Goal: Find specific page/section: Find specific page/section

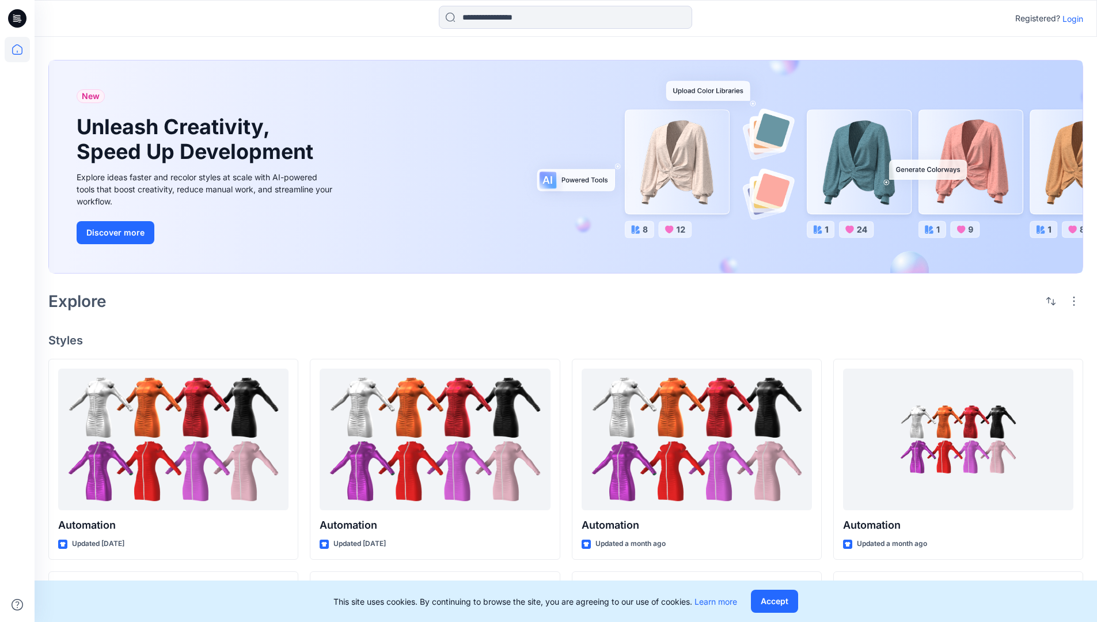
click at [1070, 18] on p "Login" at bounding box center [1072, 19] width 21 height 12
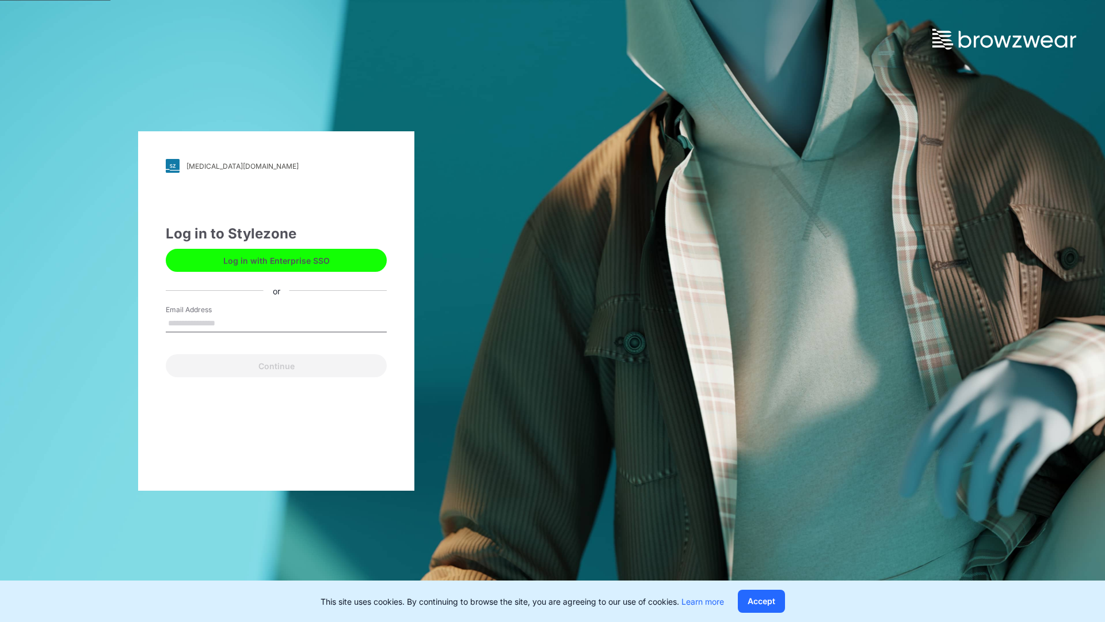
click at [227, 322] on input "Email Address" at bounding box center [276, 323] width 221 height 17
type input "**********"
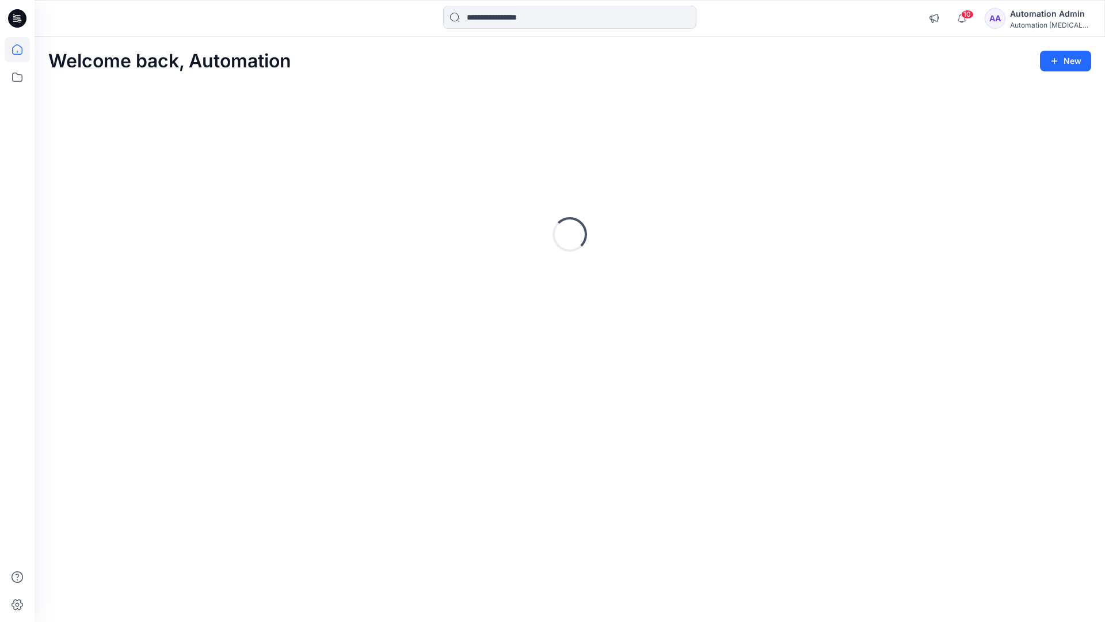
click at [22, 50] on icon at bounding box center [17, 49] width 10 height 10
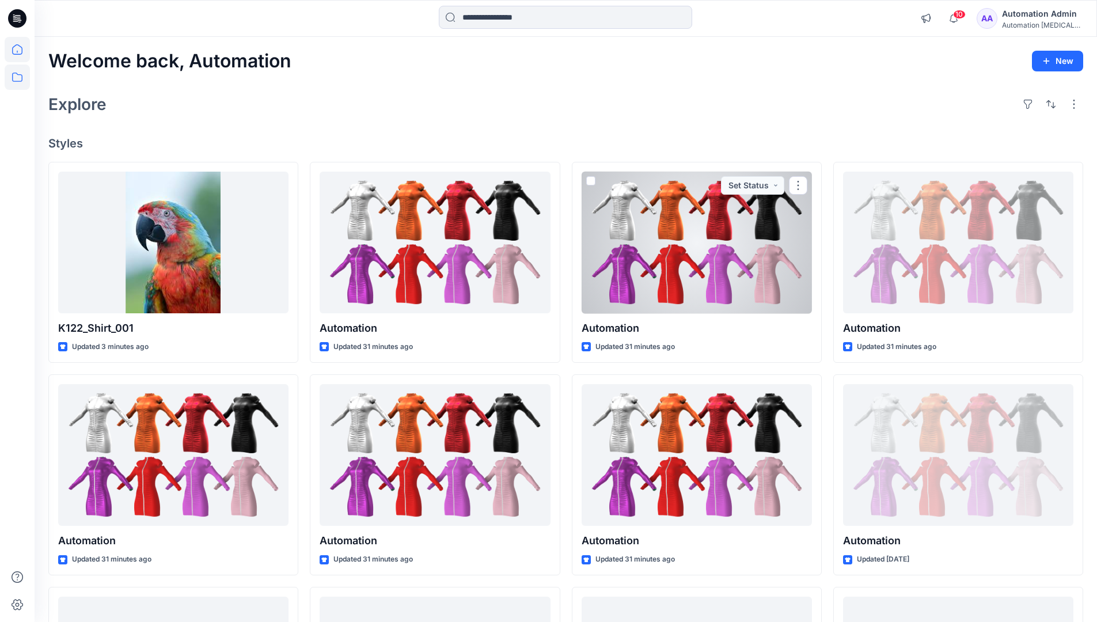
click at [16, 78] on icon at bounding box center [17, 76] width 25 height 25
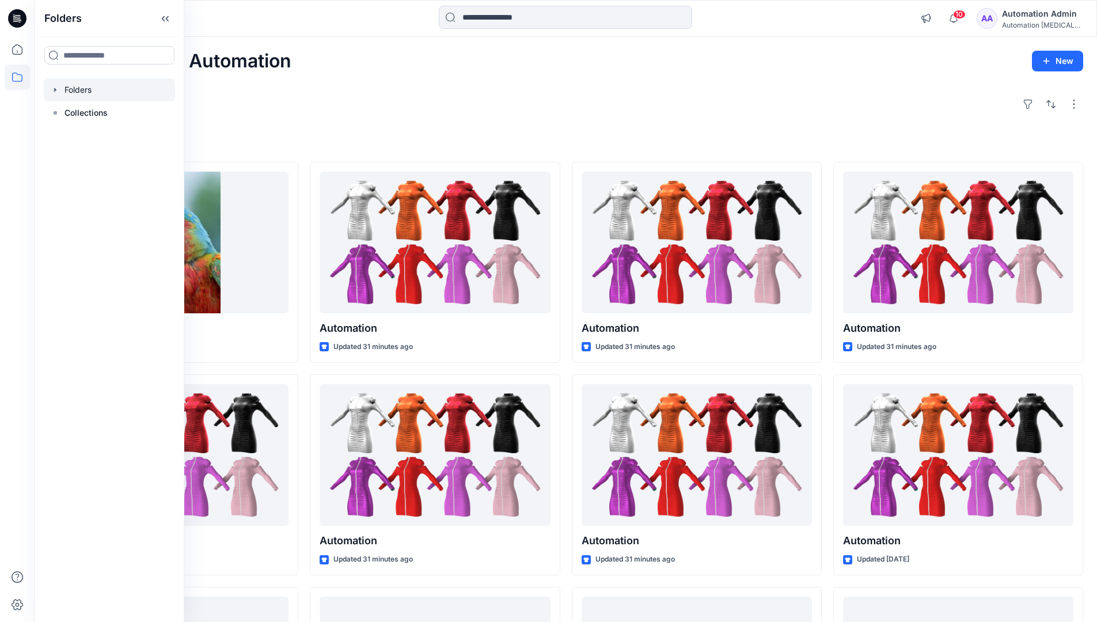
click at [82, 92] on div at bounding box center [109, 89] width 131 height 23
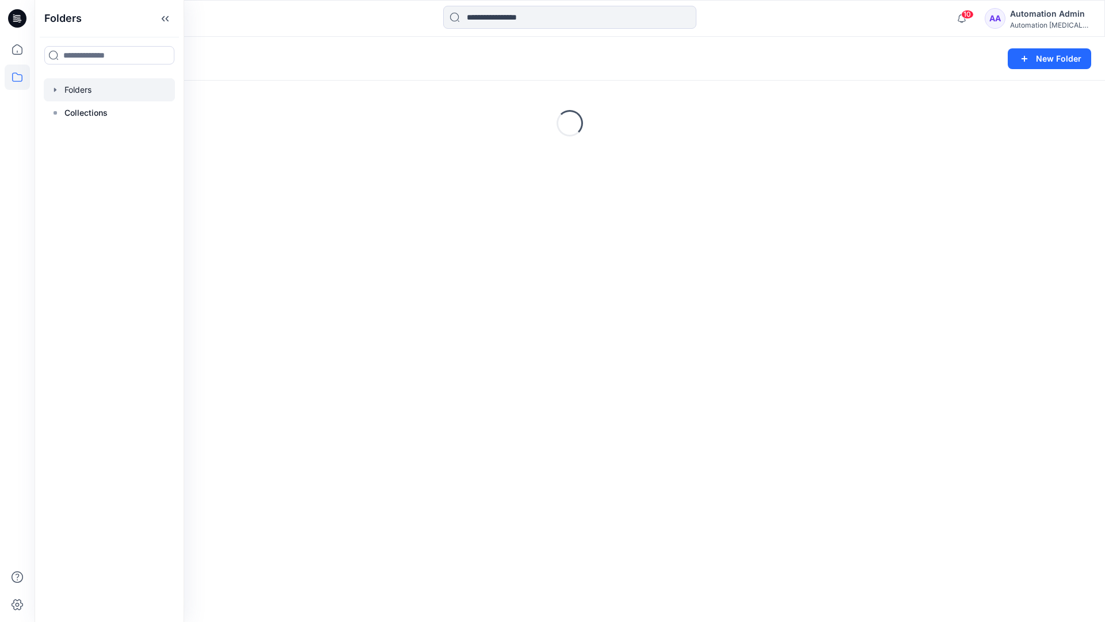
click at [453, 331] on div "Folders New Folder Loading..." at bounding box center [570, 329] width 1071 height 585
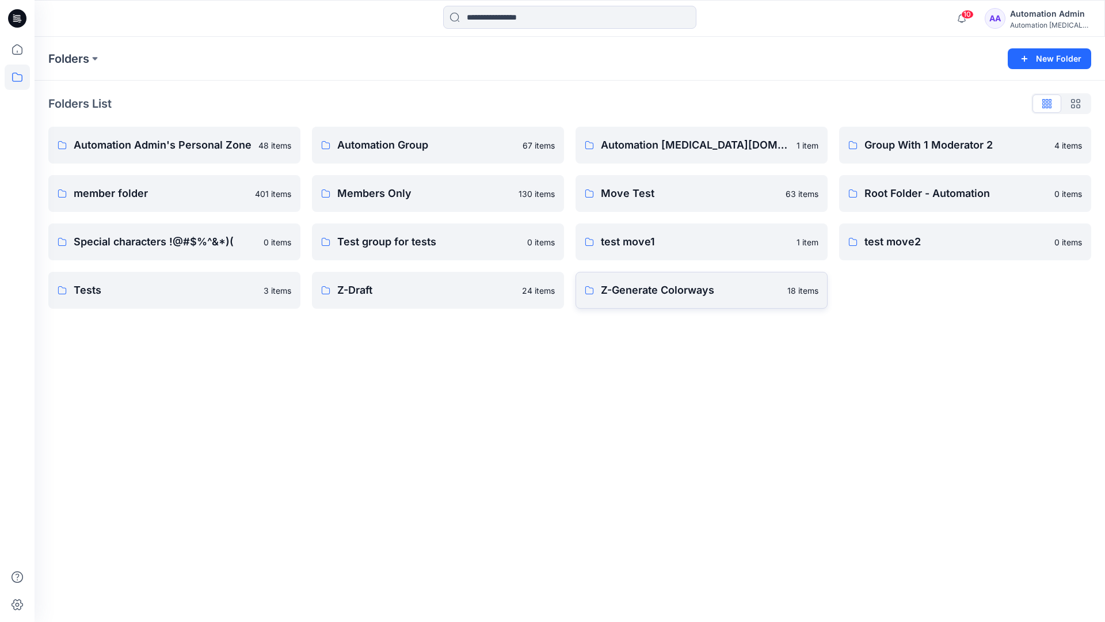
click at [648, 296] on p "Z-Generate Colorways" at bounding box center [691, 290] width 180 height 16
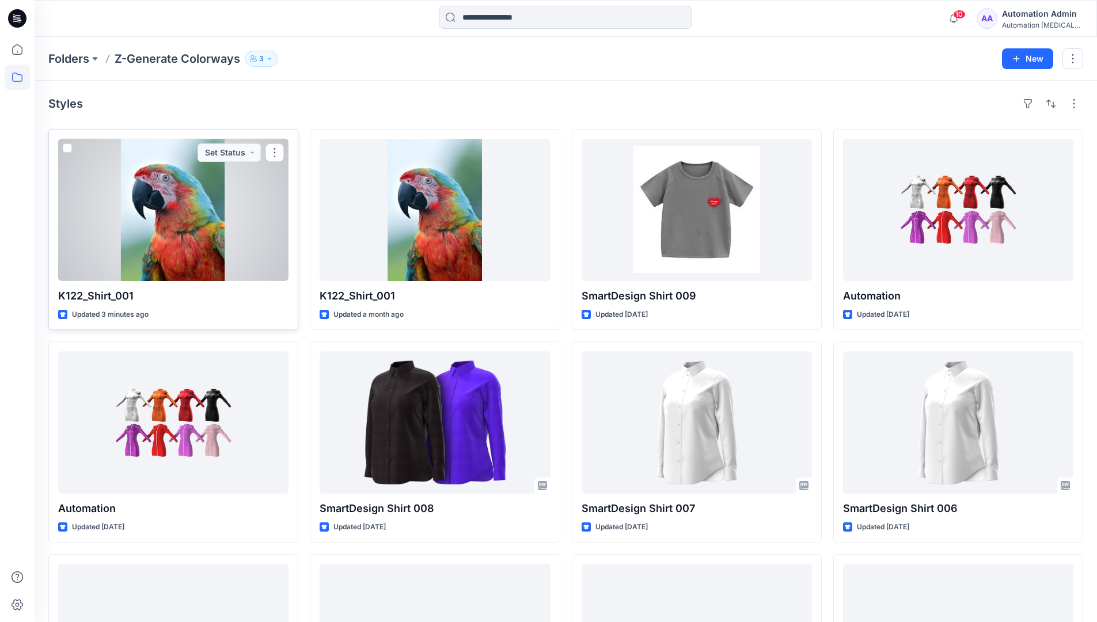
click at [67, 150] on span at bounding box center [67, 147] width 9 height 9
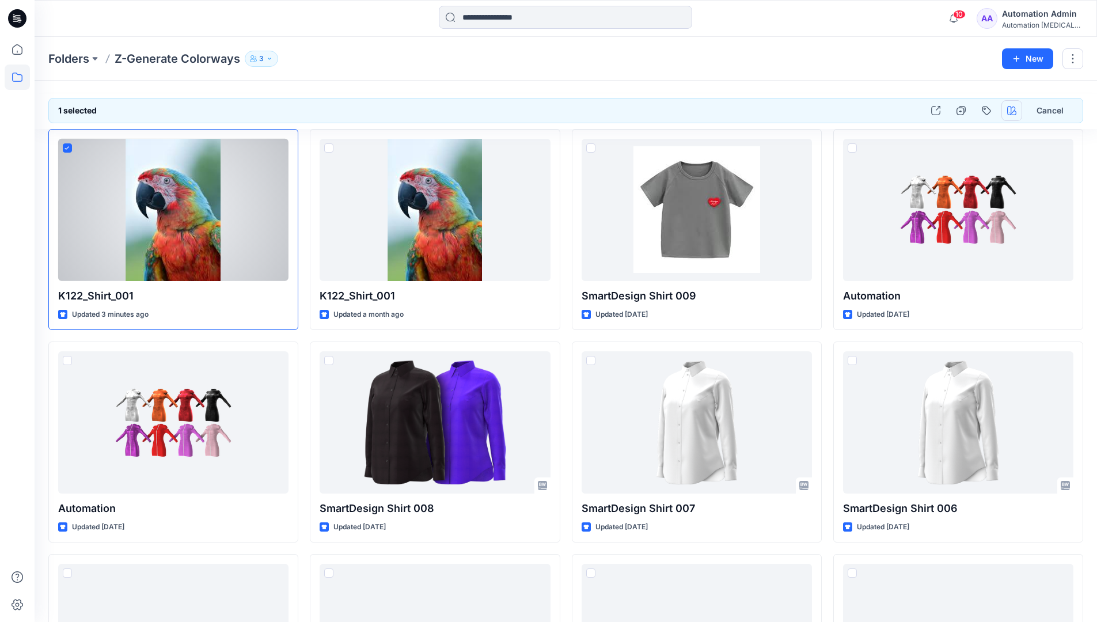
click at [1009, 112] on icon "button" at bounding box center [1011, 110] width 9 height 9
